Goal: Task Accomplishment & Management: Manage account settings

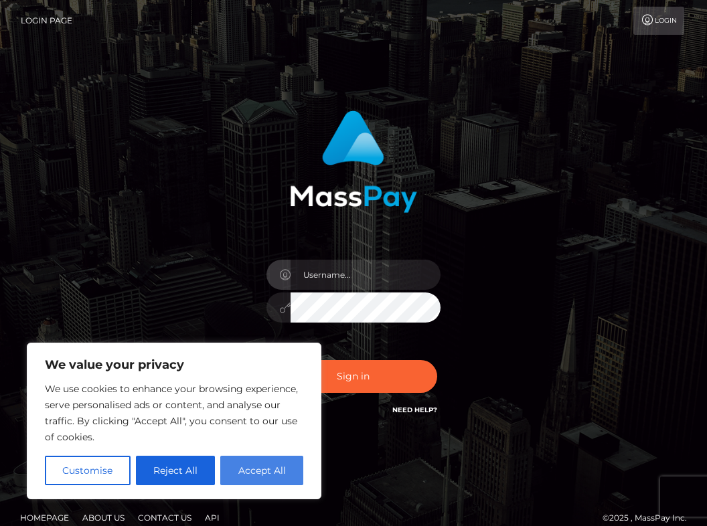
click at [267, 472] on button "Accept All" at bounding box center [261, 470] width 83 height 29
checkbox input "true"
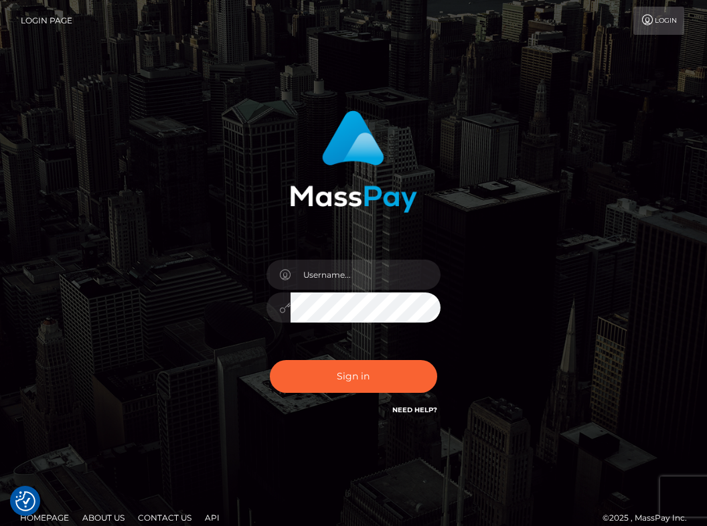
click at [553, 317] on div "Sign in" at bounding box center [353, 270] width 643 height 341
click at [422, 408] on link "Need Help?" at bounding box center [414, 410] width 45 height 9
click at [425, 409] on link "Need Help?" at bounding box center [414, 410] width 45 height 9
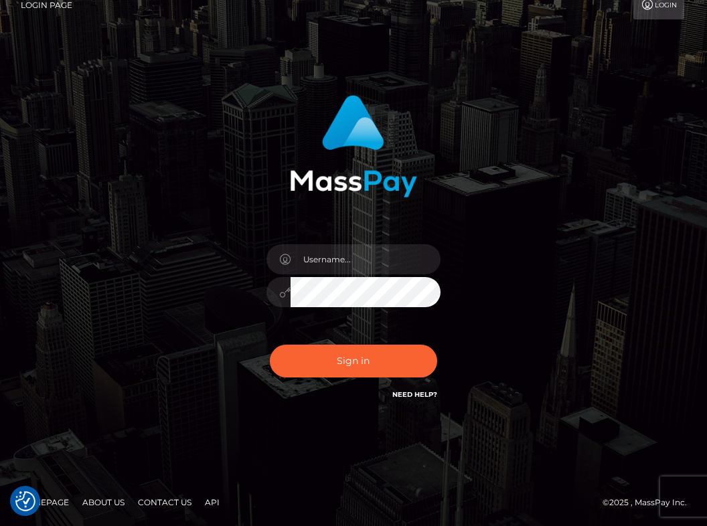
scroll to position [14, 0]
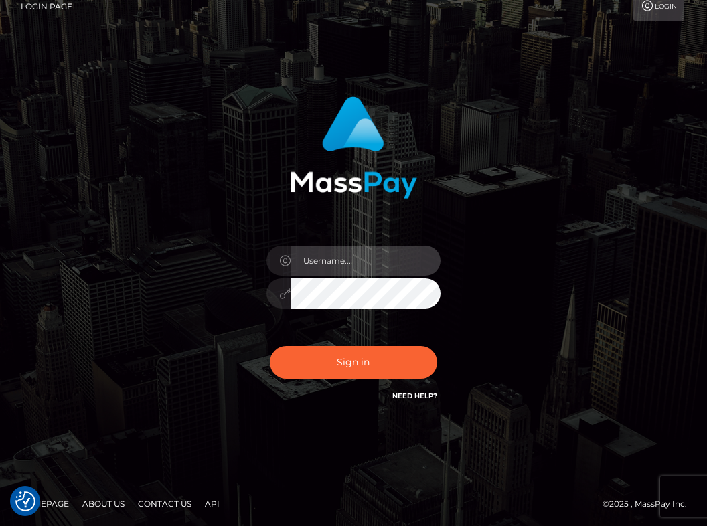
click at [334, 259] on input "text" at bounding box center [366, 261] width 150 height 30
type input "[EMAIL_ADDRESS][DOMAIN_NAME]"
click at [353, 362] on button "Sign in" at bounding box center [353, 362] width 167 height 33
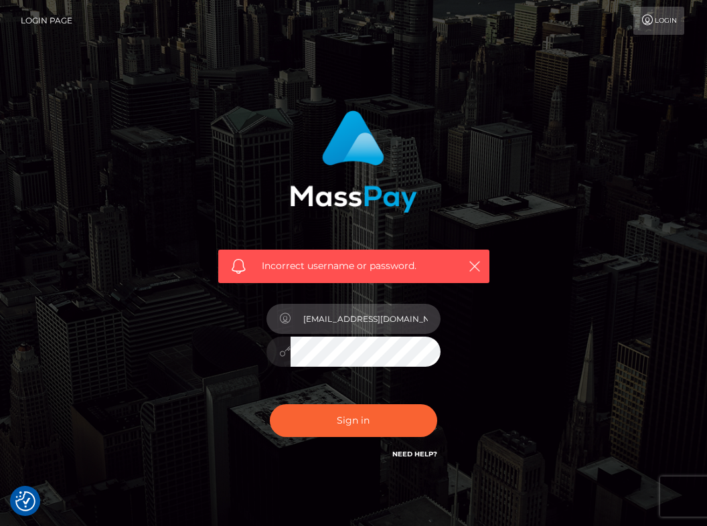
type input "[EMAIL_ADDRESS][DOMAIN_NAME]"
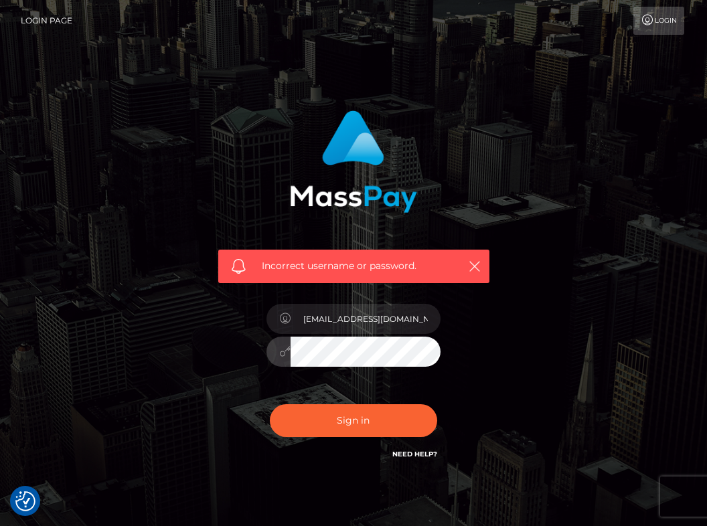
click at [380, 414] on button "Sign in" at bounding box center [353, 420] width 167 height 33
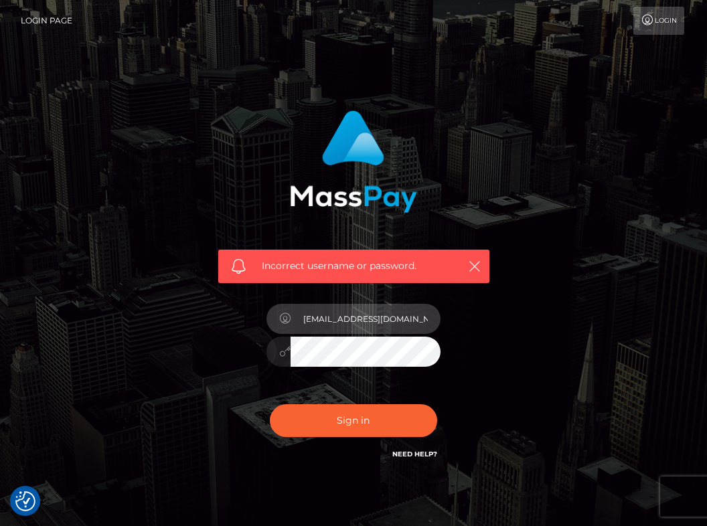
type input "[EMAIL_ADDRESS][DOMAIN_NAME]"
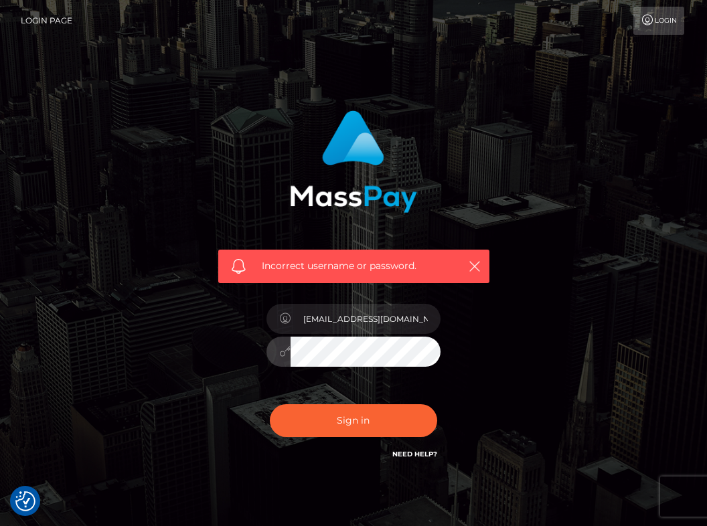
click at [353, 420] on button "Sign in" at bounding box center [353, 420] width 167 height 33
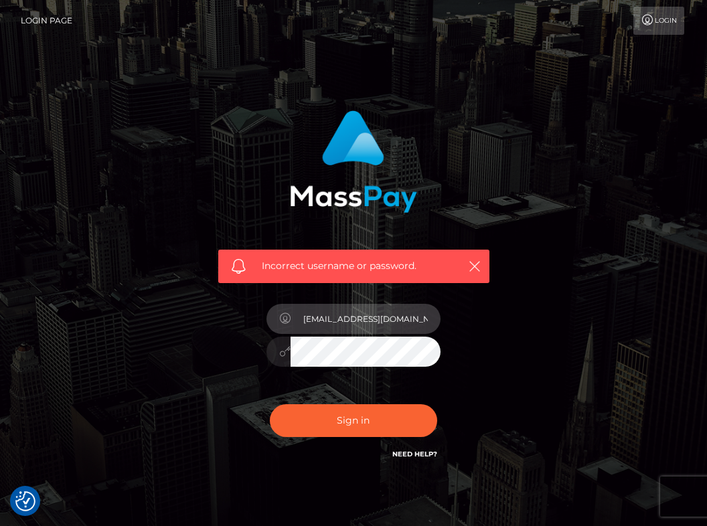
type input "[EMAIL_ADDRESS][DOMAIN_NAME]"
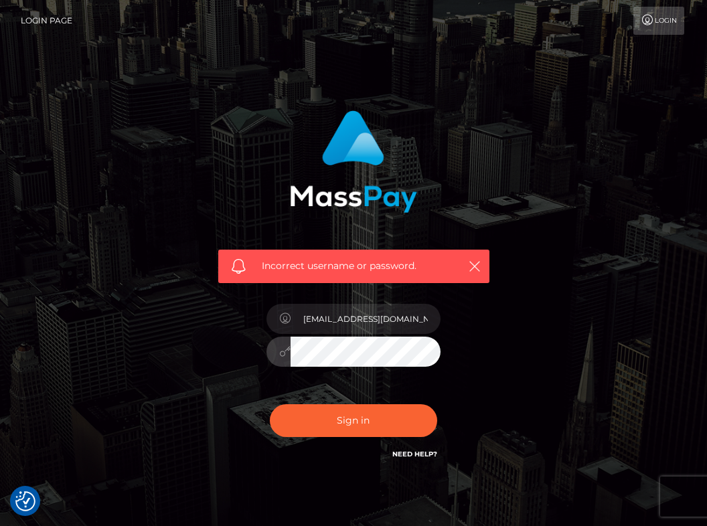
click at [353, 420] on button "Sign in" at bounding box center [353, 420] width 167 height 33
click at [658, 18] on link "Login" at bounding box center [659, 21] width 51 height 28
click at [599, 260] on div "Incorrect username or password." at bounding box center [353, 292] width 643 height 385
click at [427, 455] on link "Need Help?" at bounding box center [414, 454] width 45 height 9
click at [423, 453] on link "Need Help?" at bounding box center [414, 454] width 45 height 9
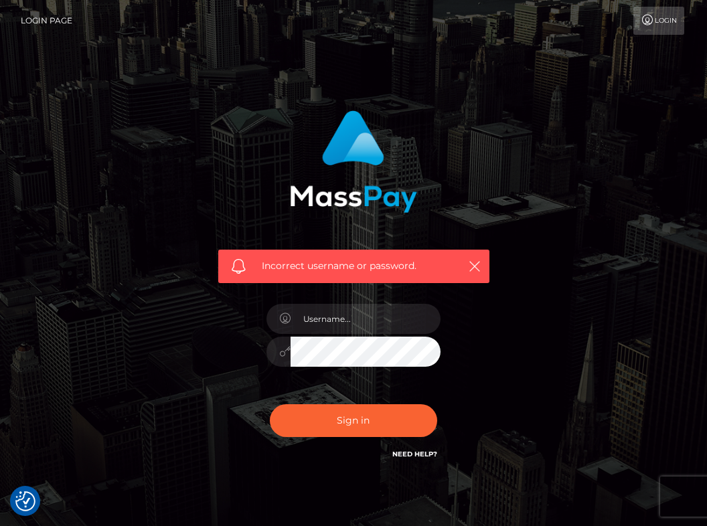
click at [423, 457] on link "Need Help?" at bounding box center [414, 454] width 45 height 9
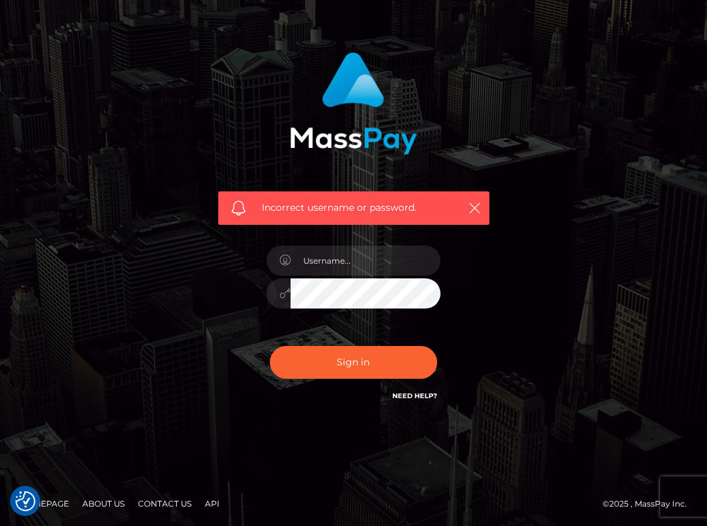
click at [294, 407] on div "Incorrect username or password." at bounding box center [353, 228] width 291 height 372
click at [194, 358] on div "Incorrect username or password." at bounding box center [353, 234] width 643 height 385
type input "[EMAIL_ADDRESS][DOMAIN_NAME]"
click at [353, 362] on button "Sign in" at bounding box center [353, 362] width 167 height 33
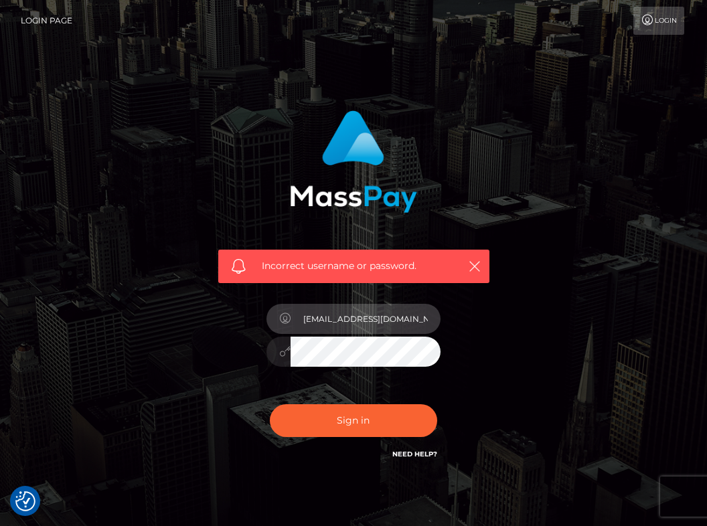
type input "[EMAIL_ADDRESS][DOMAIN_NAME]"
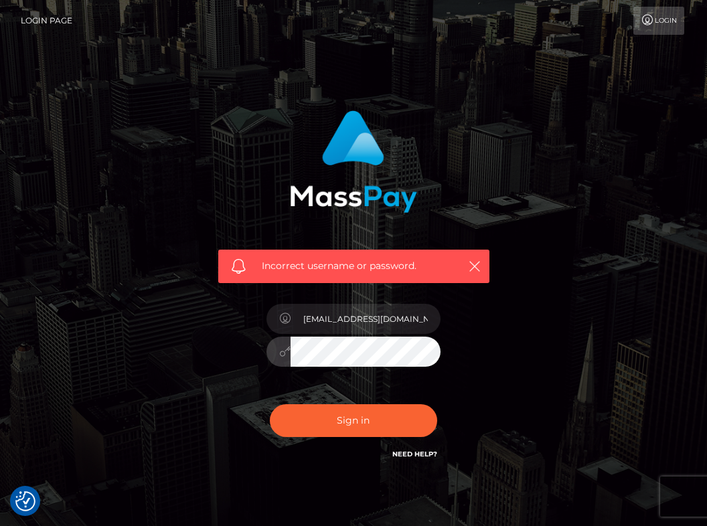
click at [353, 420] on button "Sign in" at bounding box center [353, 420] width 167 height 33
click at [487, 148] on div "Incorrect username or password." at bounding box center [353, 191] width 291 height 183
